Goal: Task Accomplishment & Management: Manage account settings

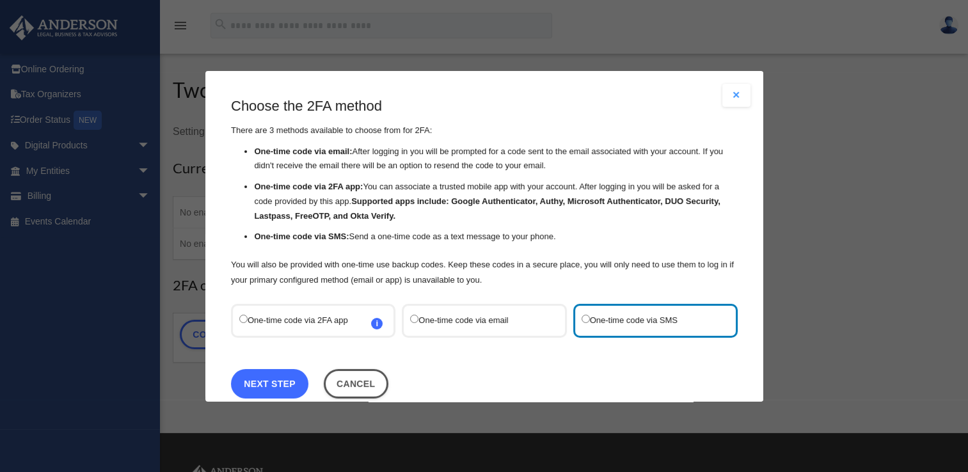
click at [270, 380] on link "Next Step" at bounding box center [269, 382] width 77 height 29
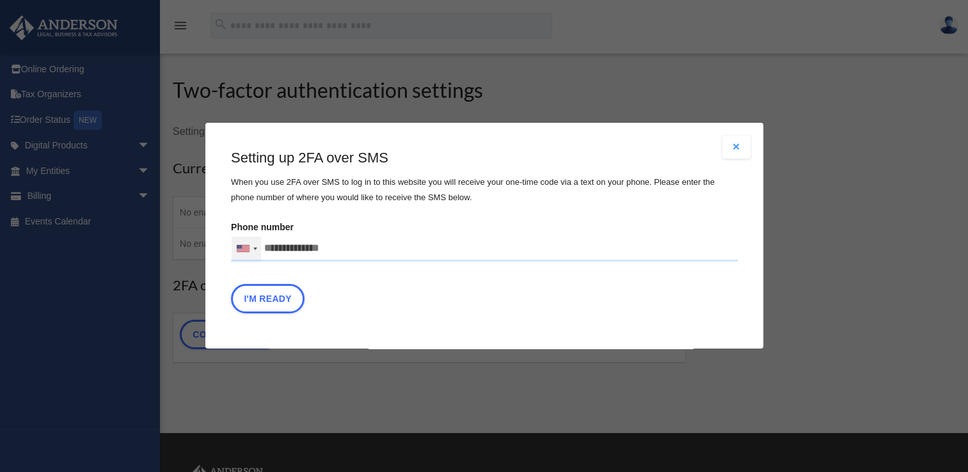
drag, startPoint x: 340, startPoint y: 252, endPoint x: 260, endPoint y: 248, distance: 80.1
click at [260, 248] on div "United States +1 United Kingdom +44 Afghanistan (‫افغانستان‬‎) +93 Albania (Shq…" at bounding box center [484, 249] width 507 height 26
click at [0, 0] on input "text" at bounding box center [0, 0] width 0 height 0
type input "**********"
click at [279, 306] on button "I'm Ready" at bounding box center [268, 299] width 74 height 29
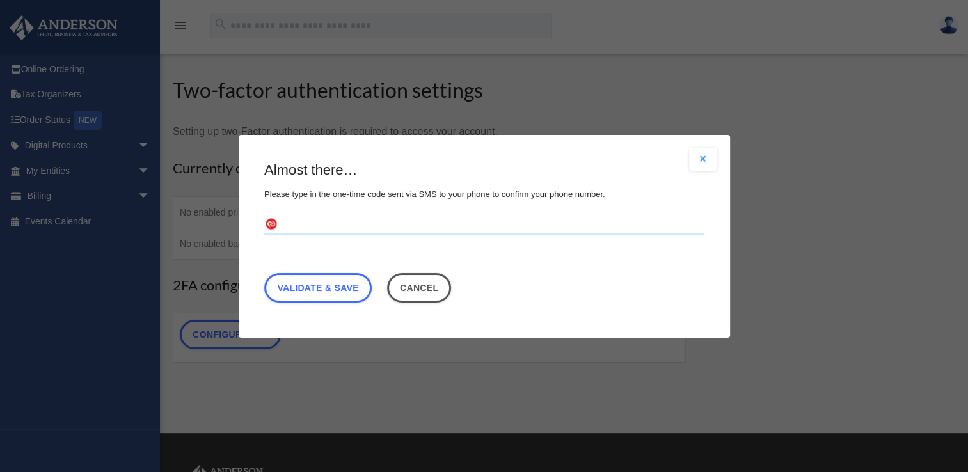
click at [328, 231] on input "text" at bounding box center [484, 224] width 440 height 20
type input "******"
click at [300, 278] on link "Validate & Save" at bounding box center [317, 286] width 107 height 29
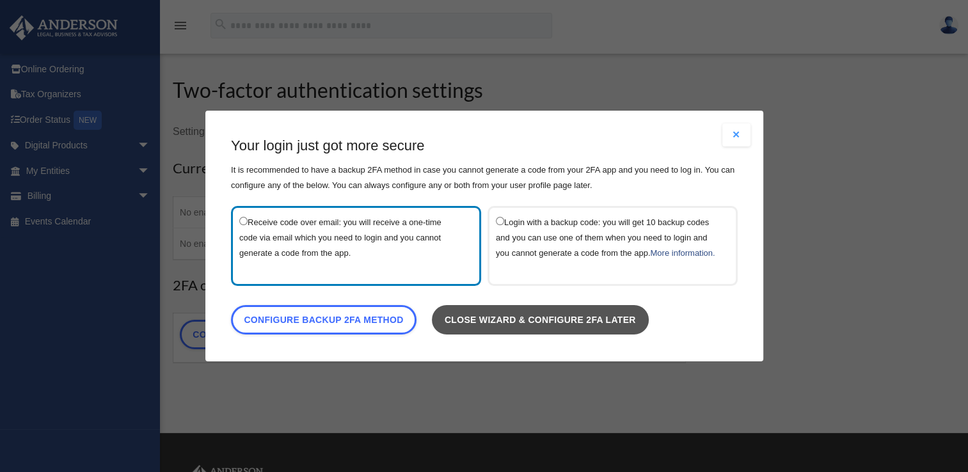
click at [573, 328] on link "Close wizard & configure 2FA later" at bounding box center [539, 319] width 217 height 29
click at [565, 325] on link "Close wizard & configure 2FA later" at bounding box center [539, 319] width 217 height 29
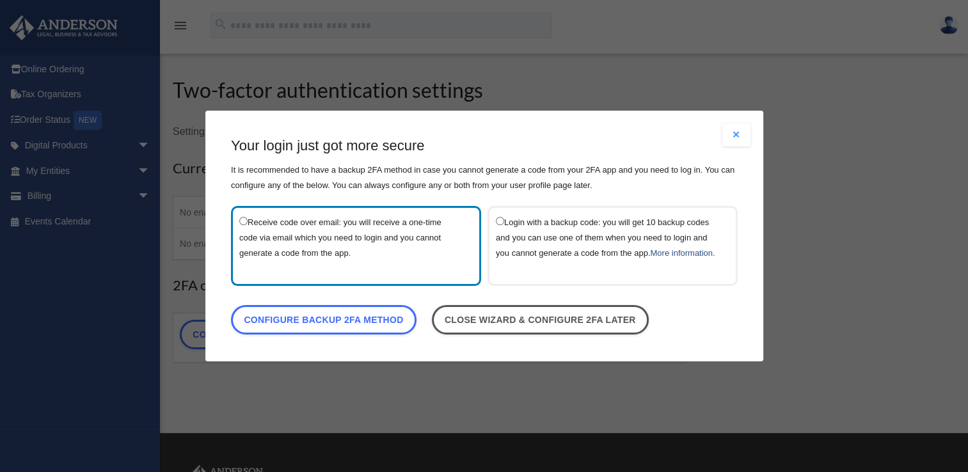
click at [735, 142] on button "Close modal" at bounding box center [736, 134] width 28 height 23
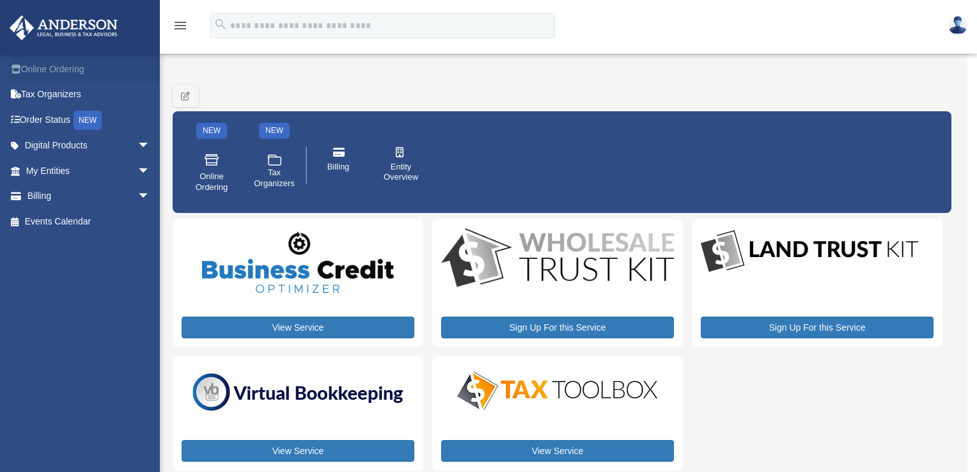
click at [65, 69] on link "Online Ordering" at bounding box center [89, 69] width 161 height 26
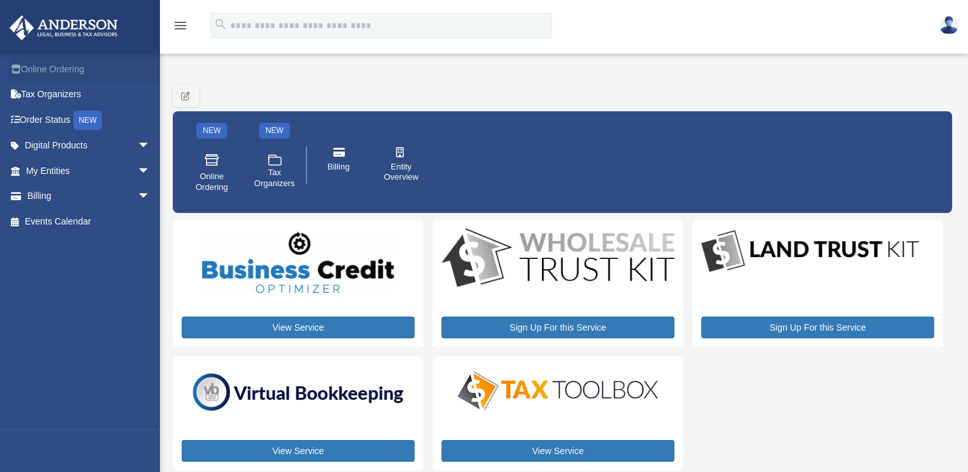
click at [65, 69] on link "Online Ordering" at bounding box center [89, 69] width 161 height 26
click at [49, 120] on link "Order Status NEW" at bounding box center [89, 120] width 161 height 26
click at [138, 146] on span "arrow_drop_down" at bounding box center [151, 146] width 26 height 26
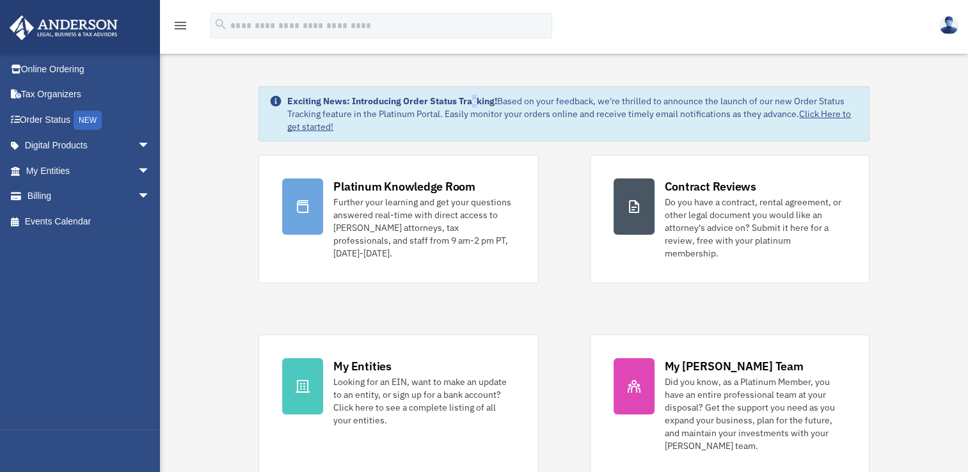
drag, startPoint x: 470, startPoint y: 78, endPoint x: 462, endPoint y: 114, distance: 36.6
